Goal: Navigation & Orientation: Find specific page/section

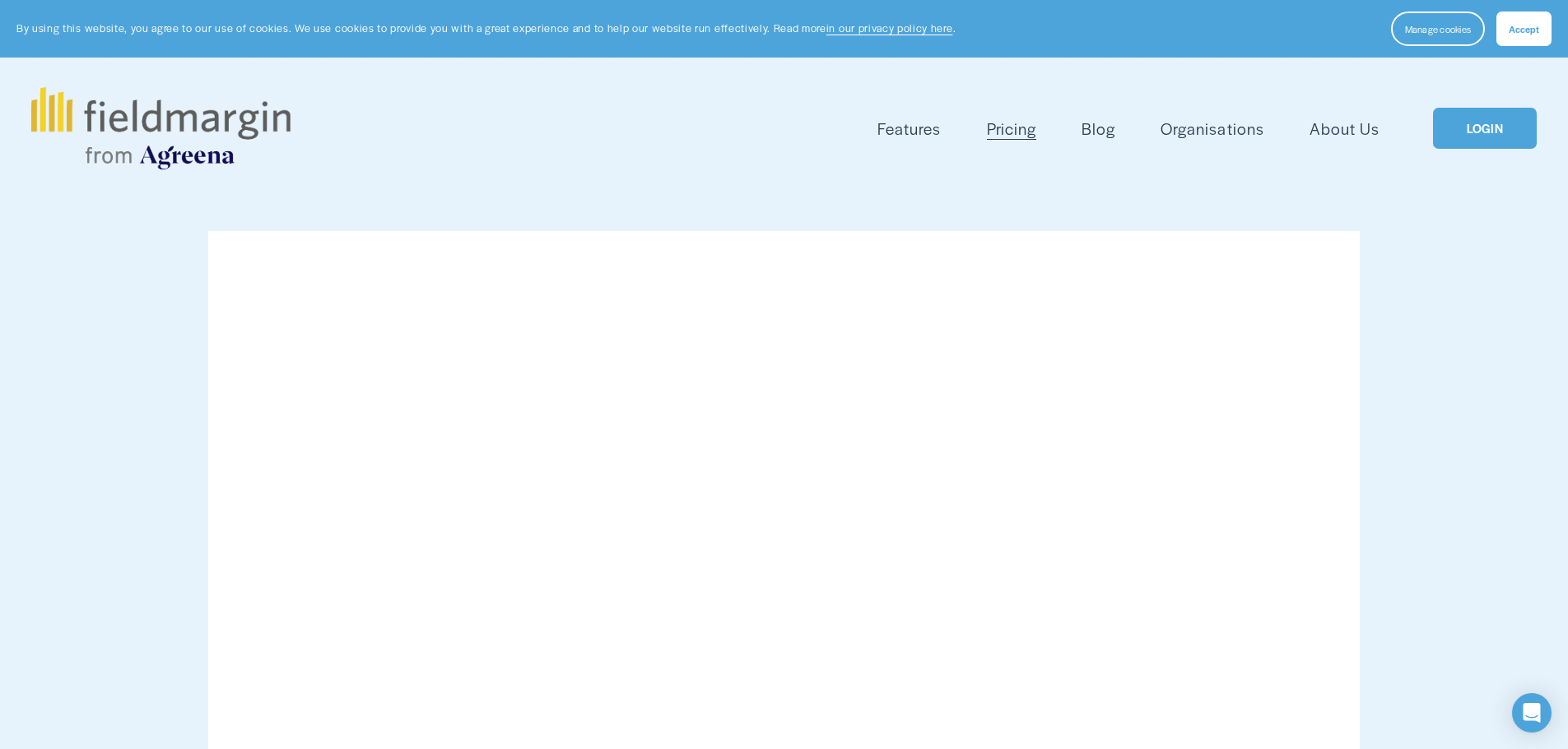
click at [1472, 133] on link "LOGIN" at bounding box center [1485, 128] width 104 height 42
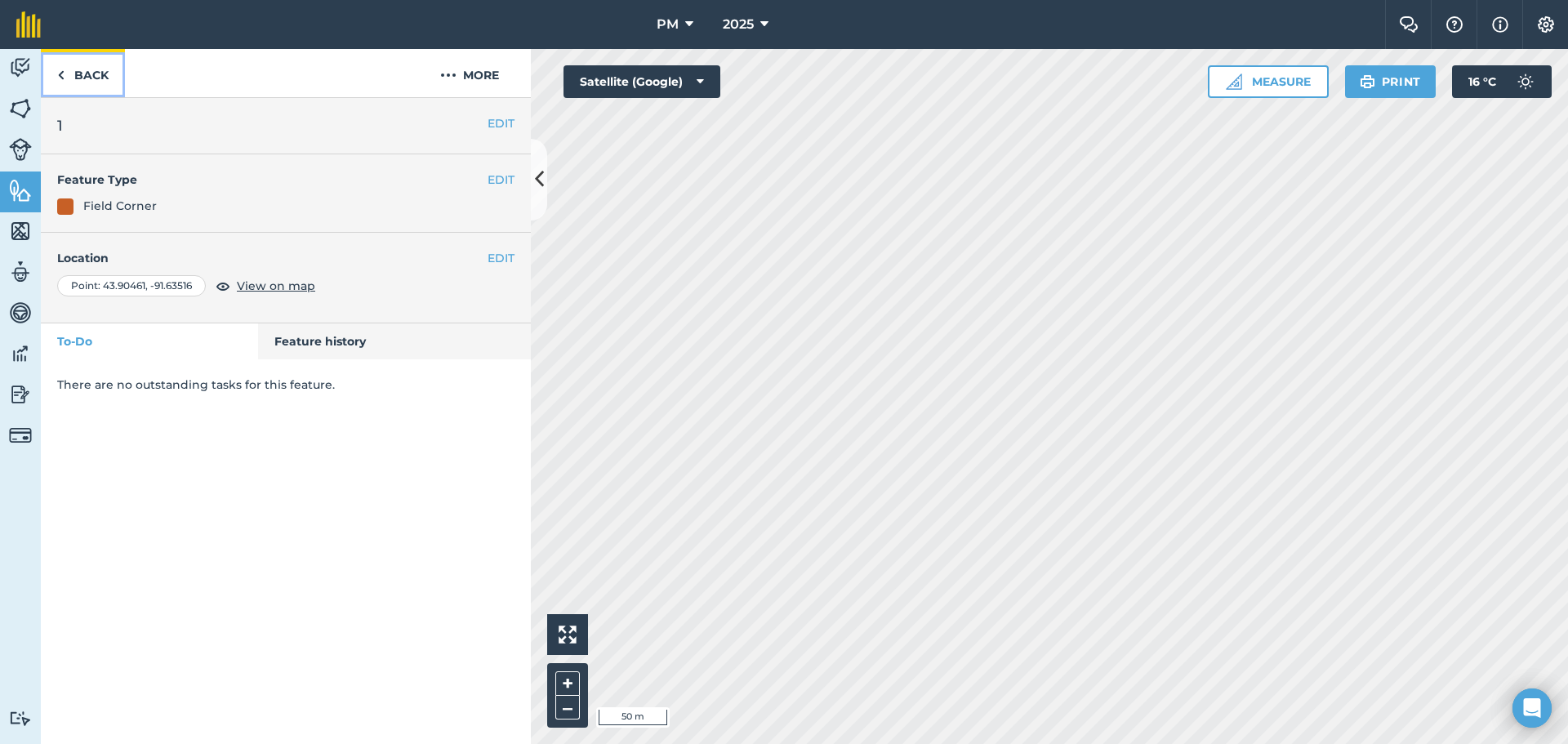
click at [91, 77] on link "Back" at bounding box center [83, 73] width 84 height 48
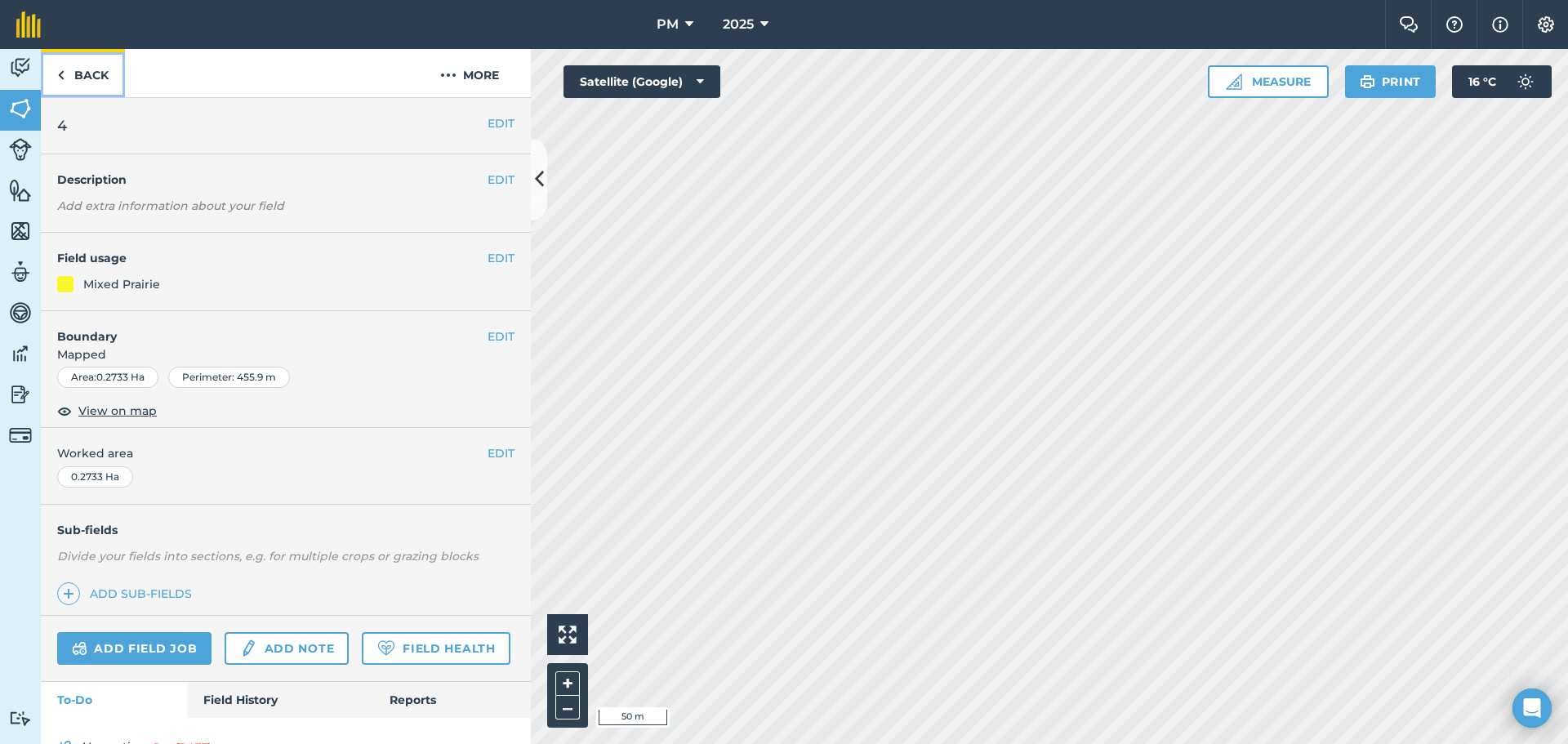
click at [77, 79] on link "Back" at bounding box center [83, 73] width 84 height 48
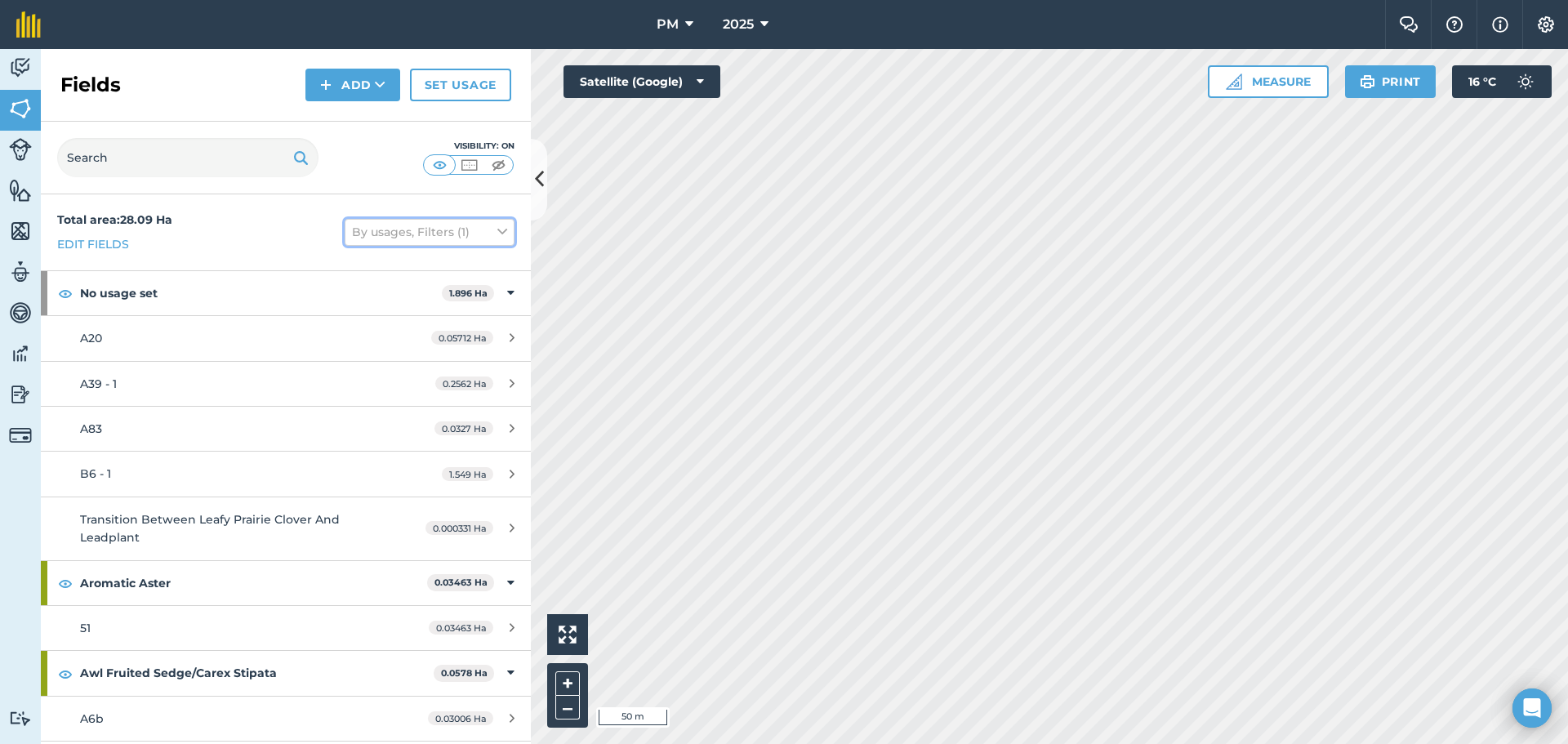
click at [498, 235] on icon at bounding box center [503, 232] width 10 height 18
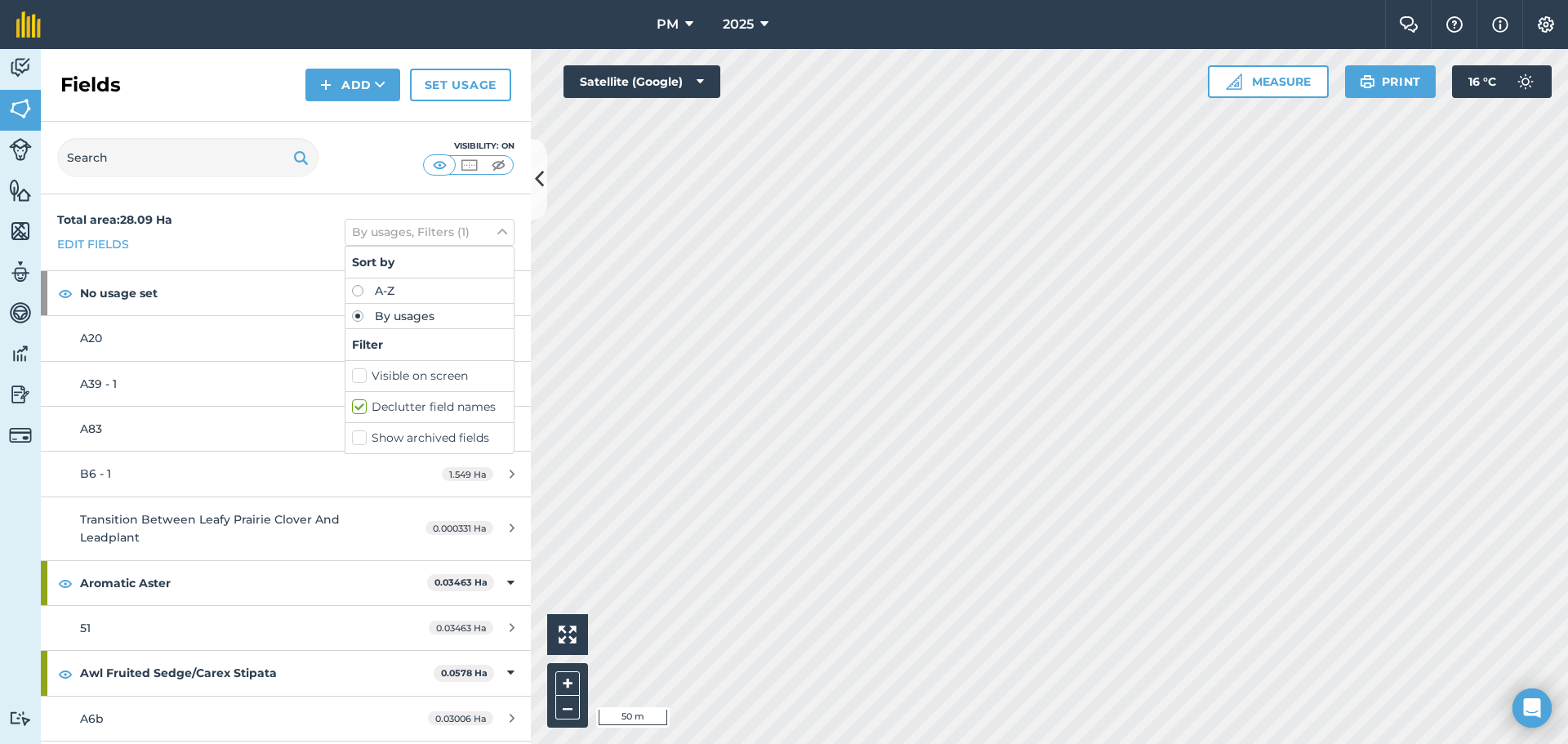
click at [352, 292] on label "A-Z" at bounding box center [430, 291] width 155 height 12
radio input "true"
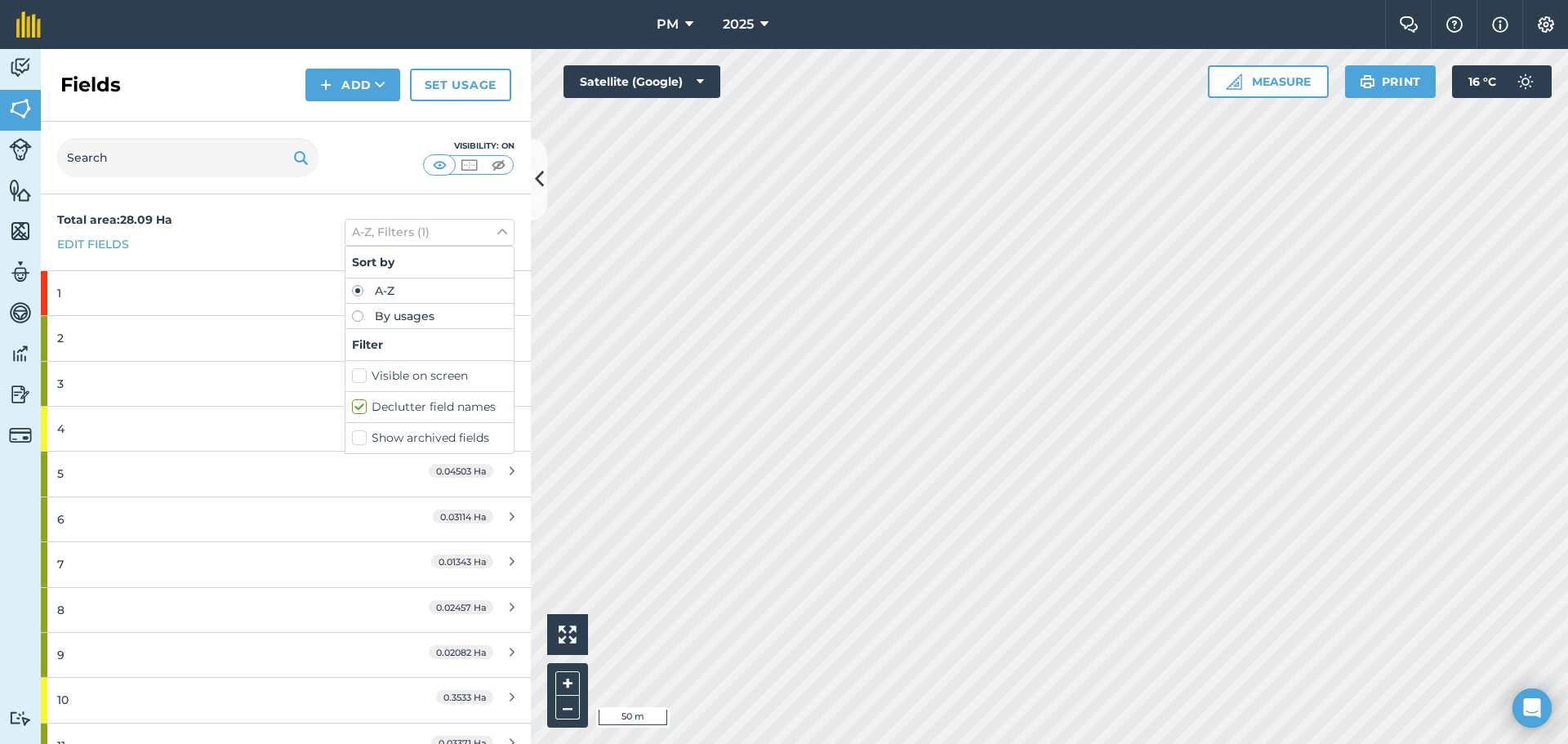
click at [352, 313] on label "By usages" at bounding box center [430, 317] width 155 height 12
radio input "true"
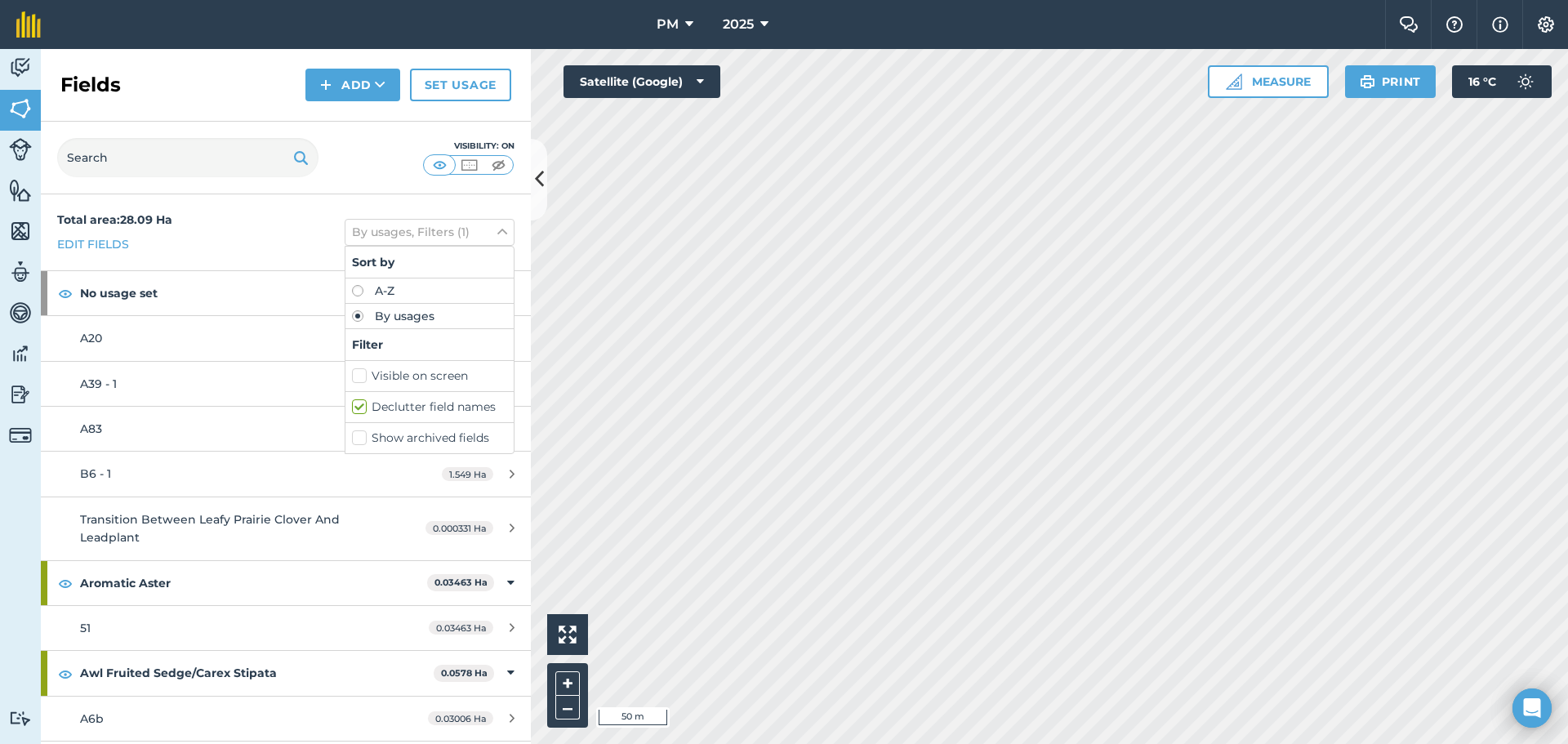
click at [238, 240] on div "Total area : 28.09 Ha Edit fields By usages, Filters (1) Sort by A-Z By usages …" at bounding box center [285, 232] width 490 height 76
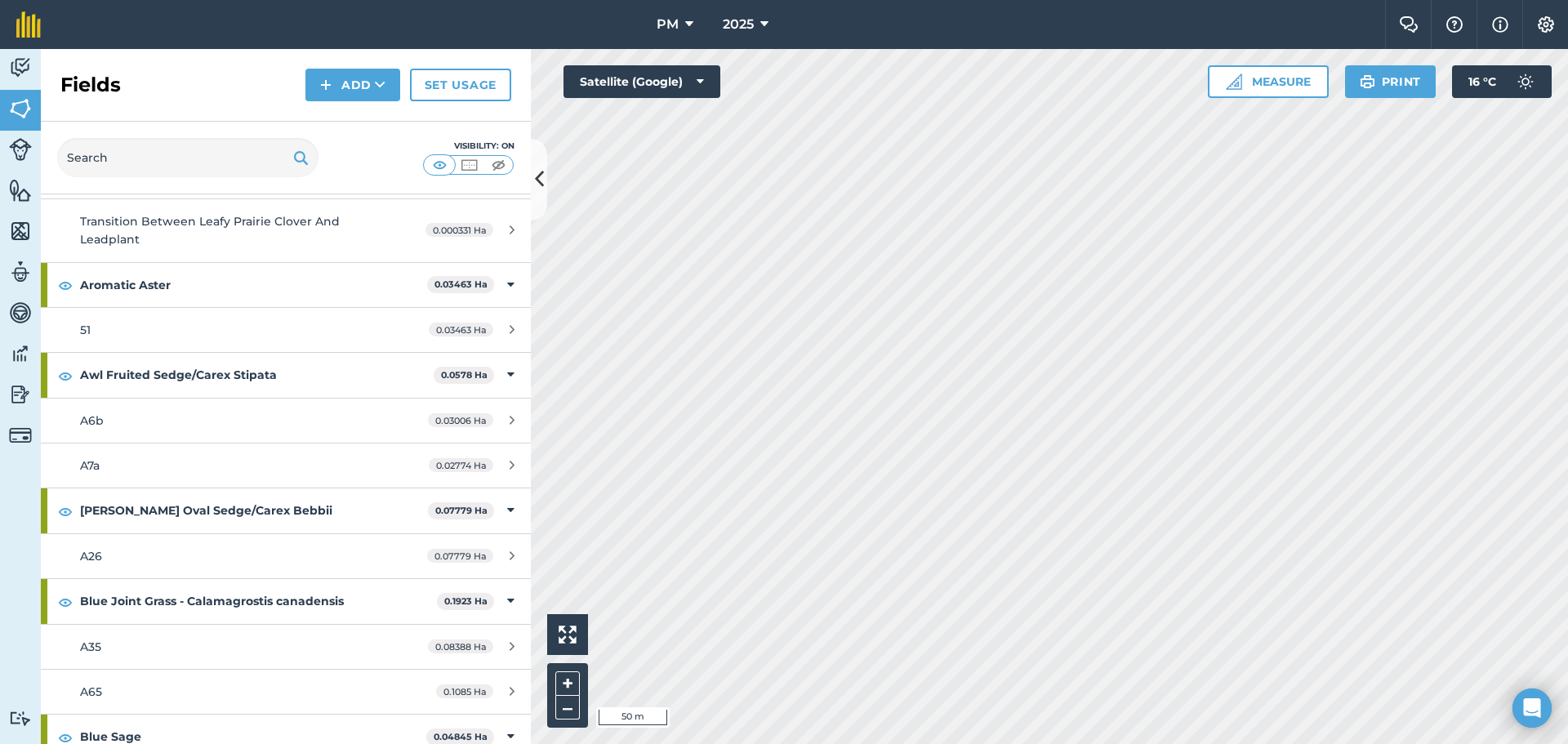
scroll to position [327, 0]
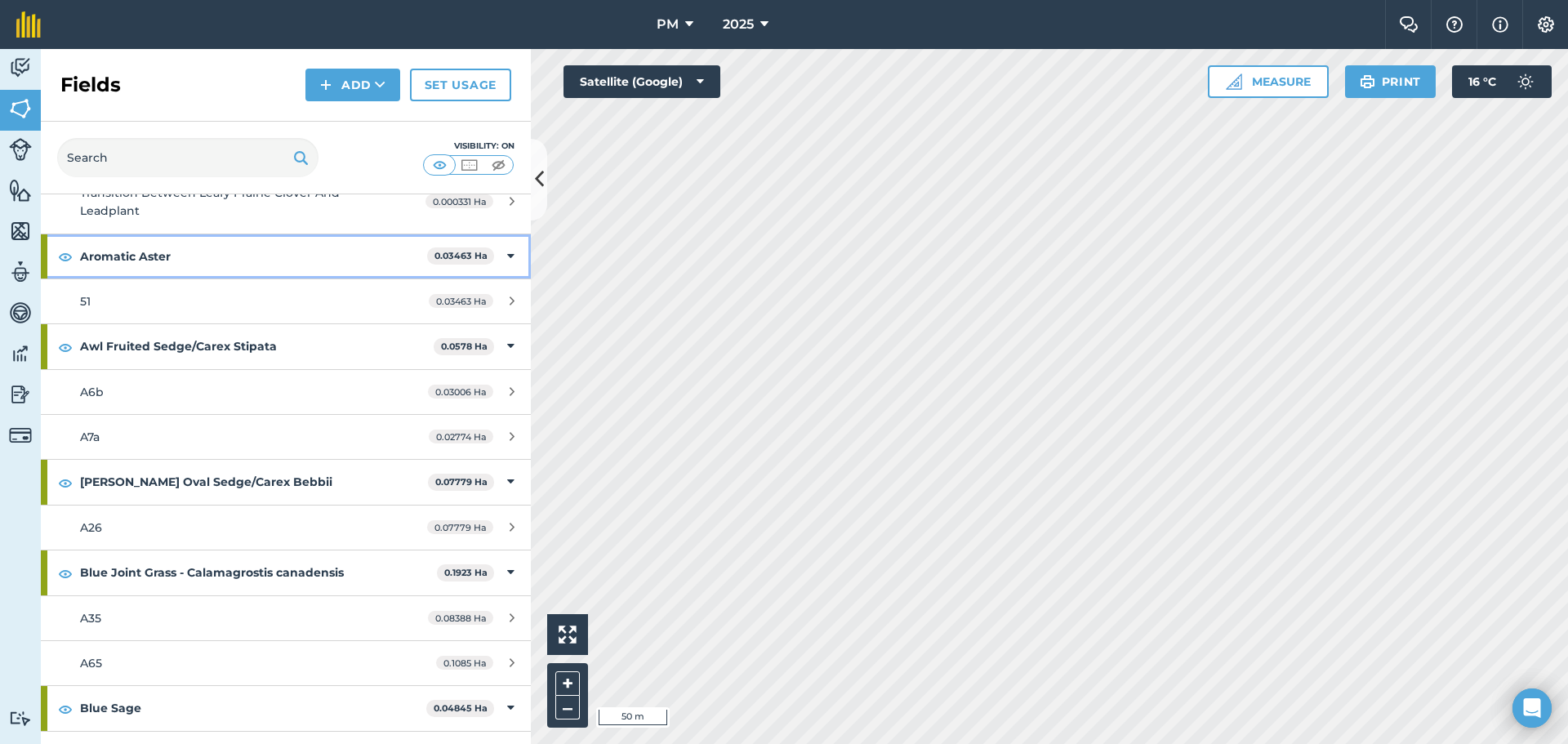
click at [98, 260] on strong "Aromatic Aster" at bounding box center [254, 256] width 347 height 44
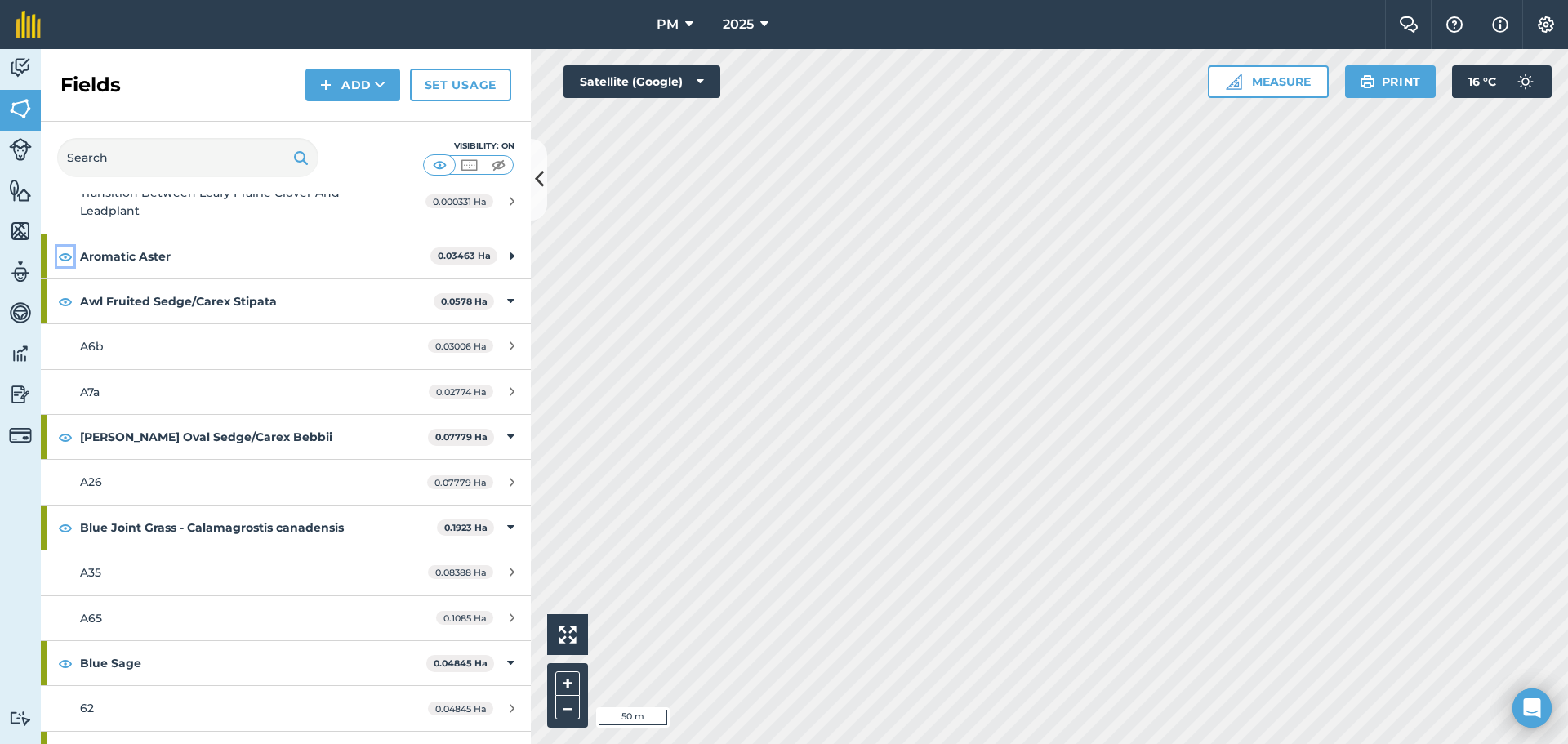
click at [69, 257] on img at bounding box center [65, 256] width 15 height 20
